Goal: Information Seeking & Learning: Find contact information

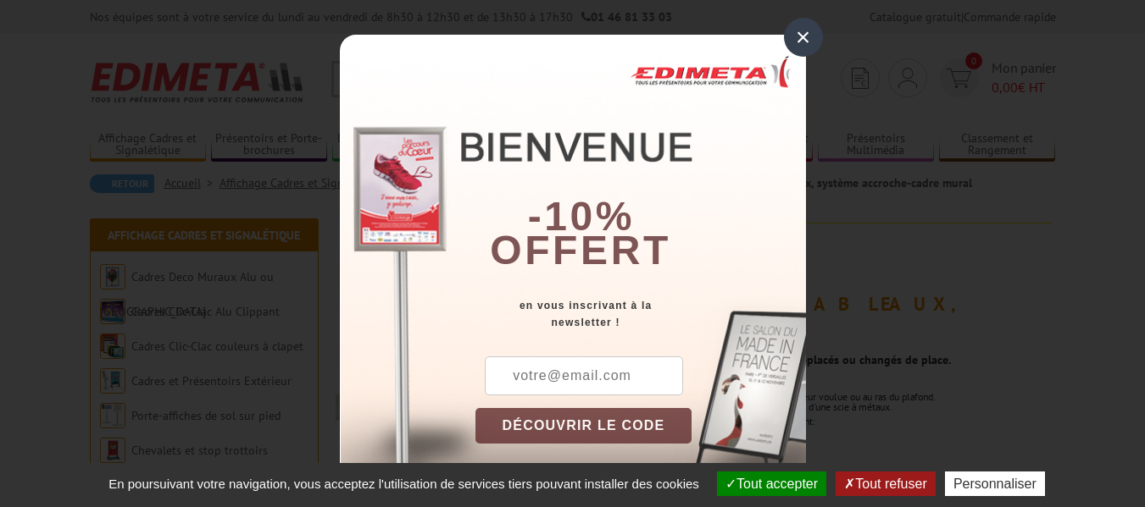
click at [796, 36] on div "×" at bounding box center [803, 37] width 39 height 39
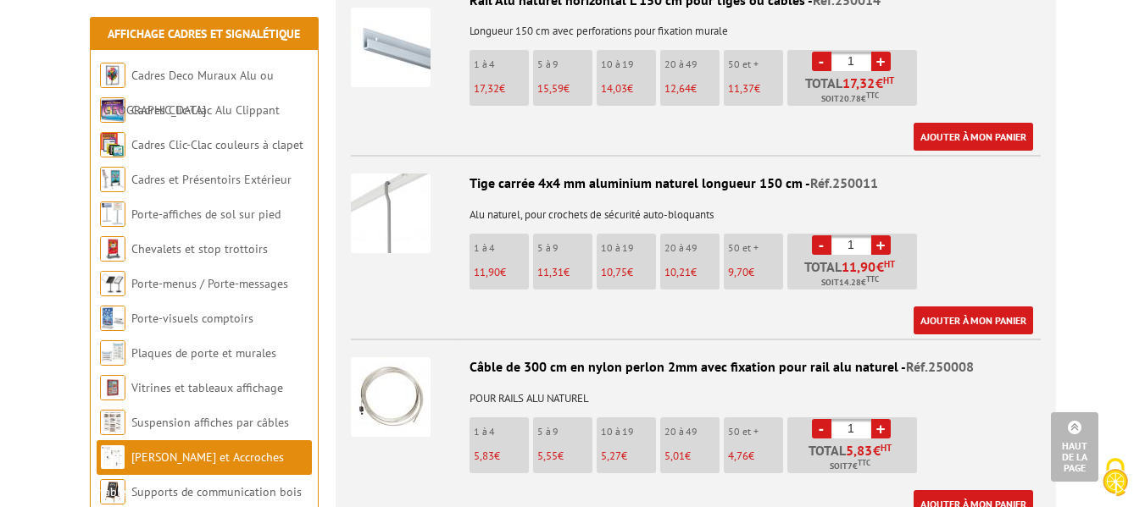
scroll to position [1634, 0]
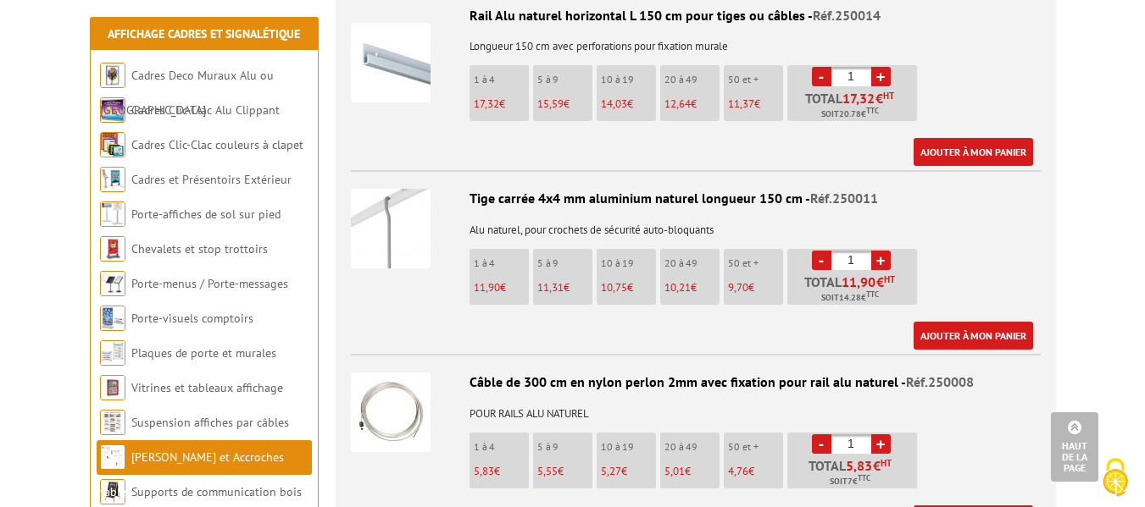
click at [821, 213] on p "Alu naturel, pour crochets de sécurité auto-bloquants" at bounding box center [696, 225] width 690 height 24
click at [391, 219] on img at bounding box center [391, 229] width 80 height 80
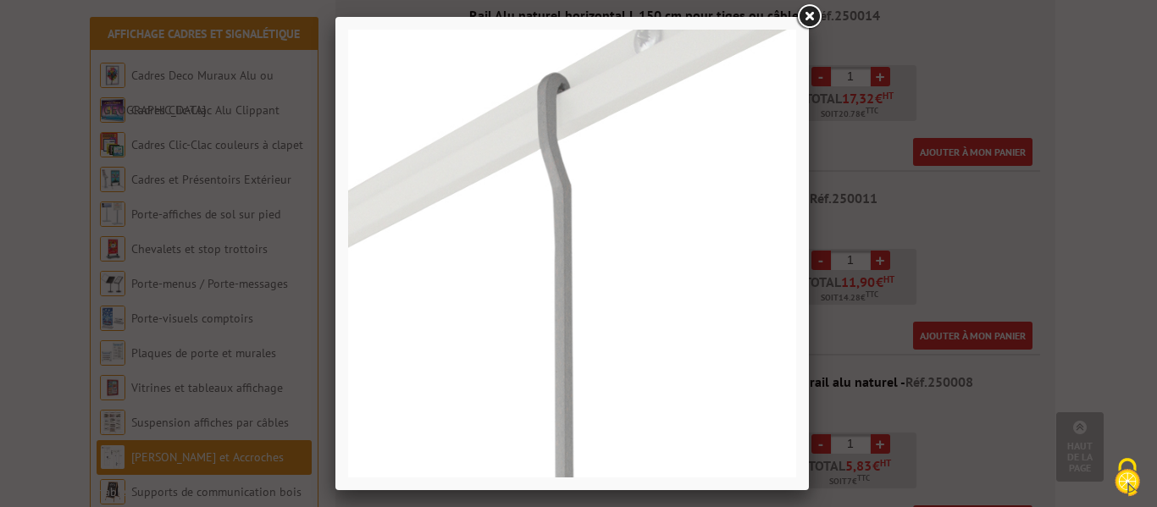
click at [805, 14] on link at bounding box center [809, 17] width 30 height 30
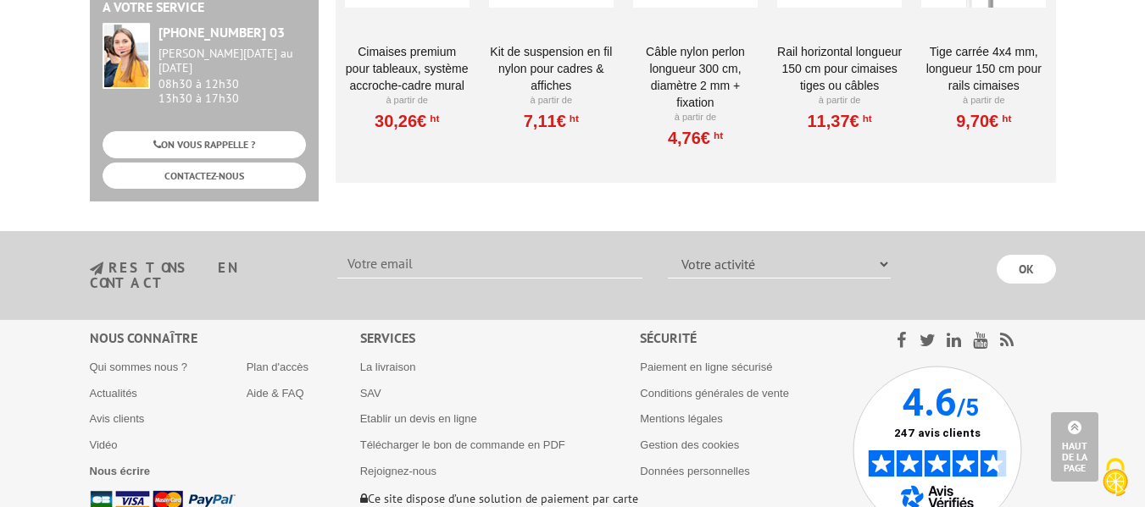
scroll to position [3637, 0]
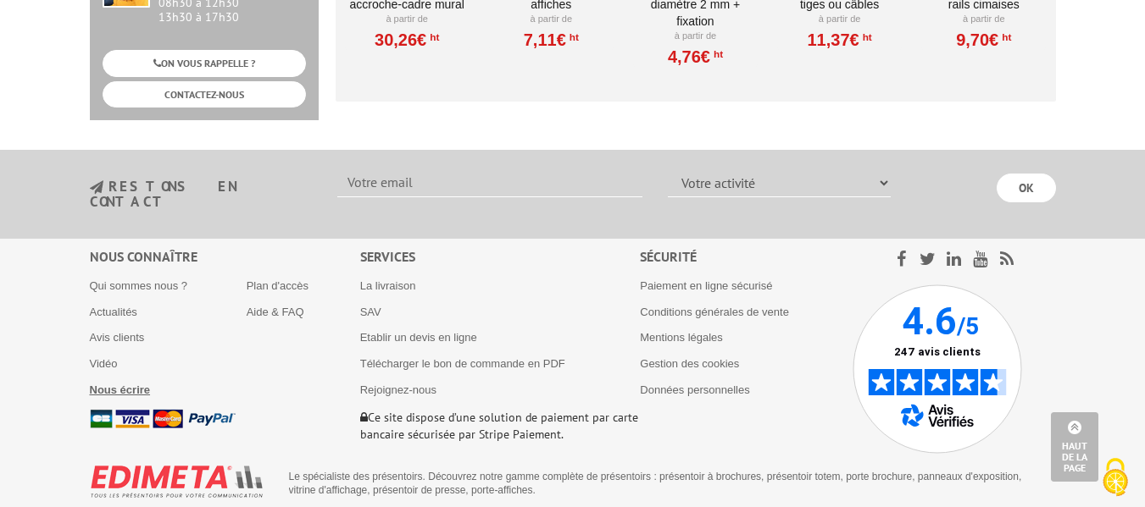
click at [112, 384] on b "Nous écrire" at bounding box center [120, 390] width 61 height 13
